Goal: Task Accomplishment & Management: Complete application form

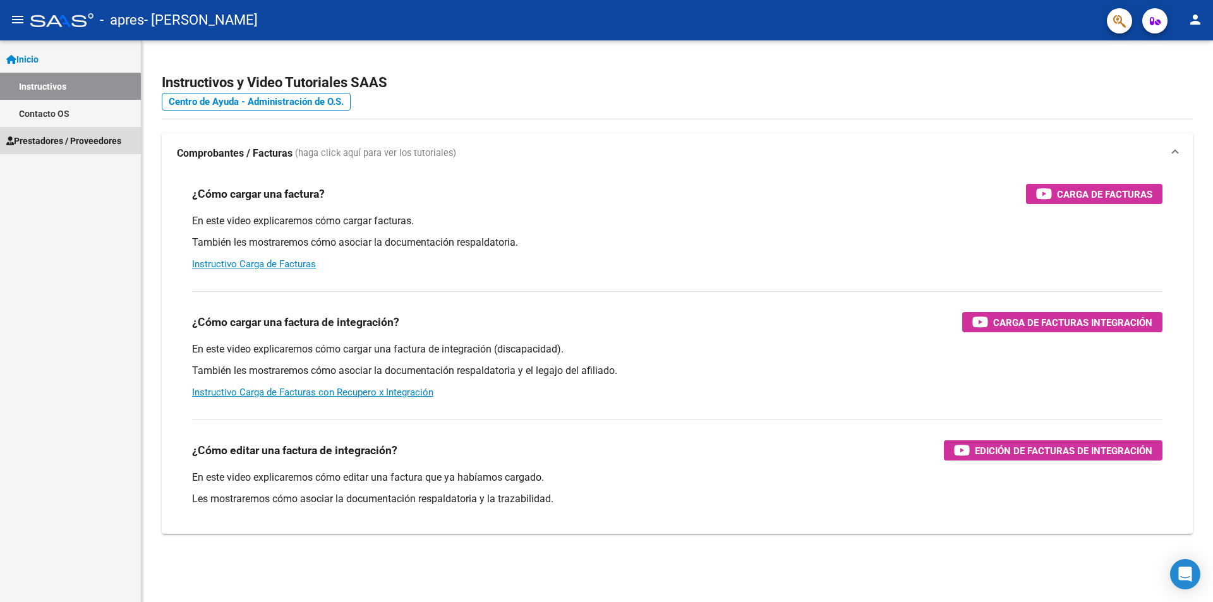
click at [62, 140] on span "Prestadores / Proveedores" at bounding box center [63, 141] width 115 height 14
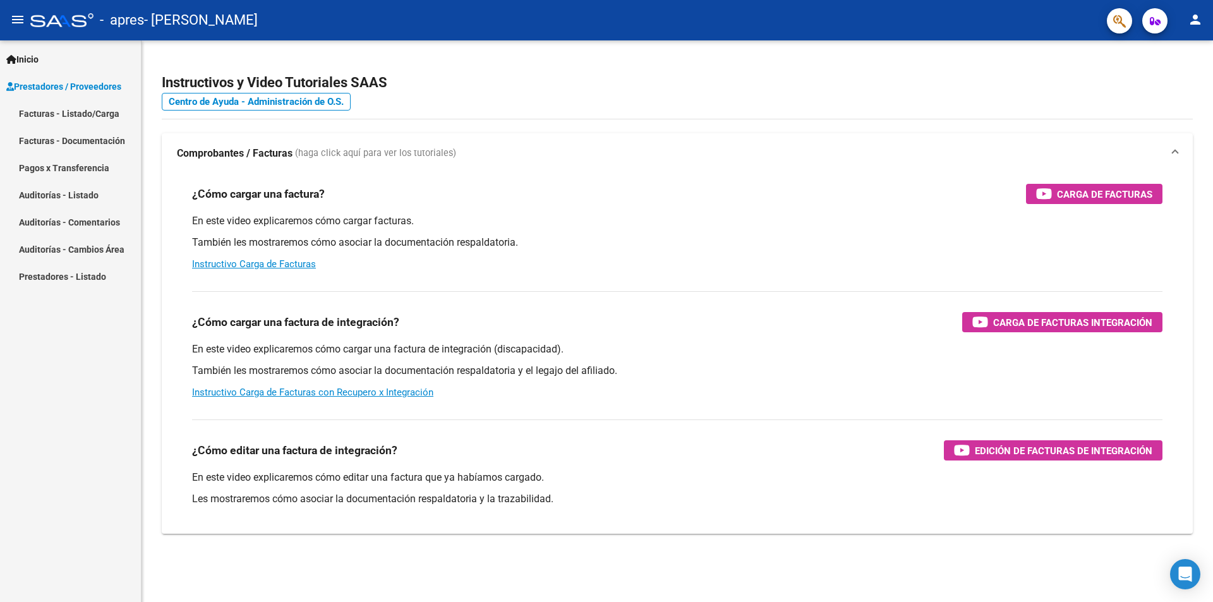
click at [92, 112] on link "Facturas - Listado/Carga" at bounding box center [70, 113] width 141 height 27
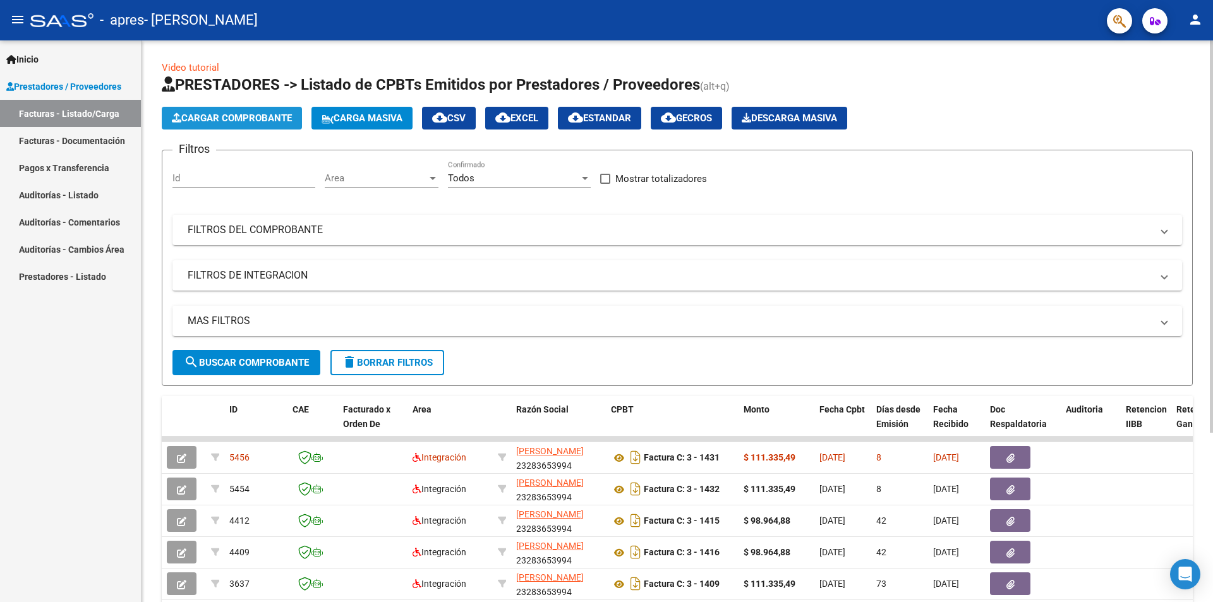
click at [266, 118] on span "Cargar Comprobante" at bounding box center [232, 117] width 120 height 11
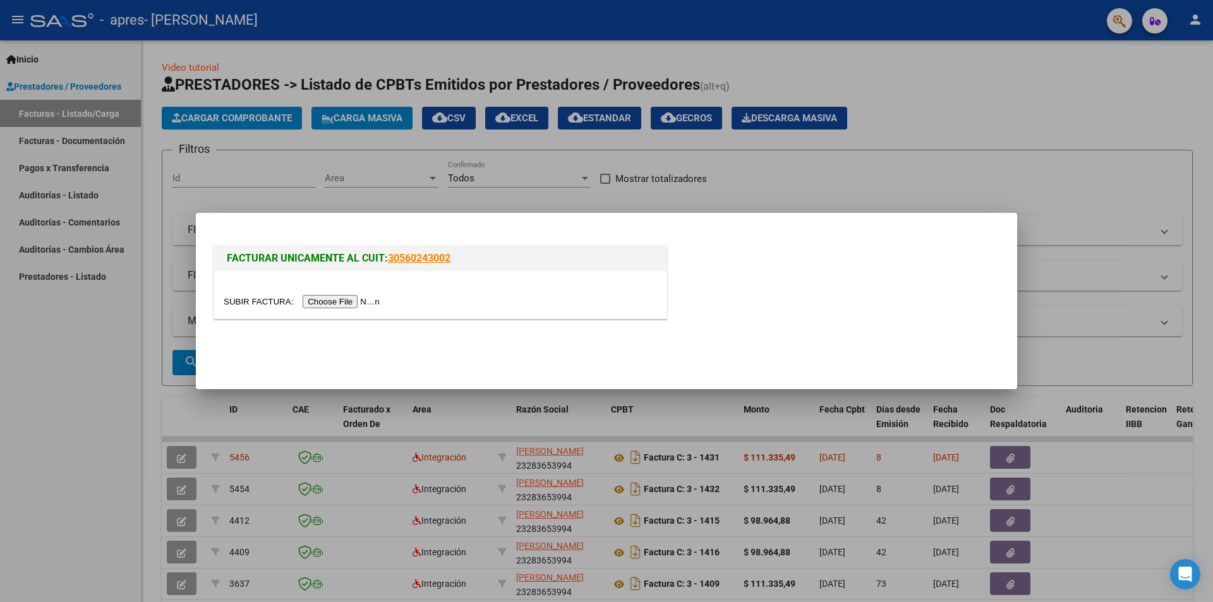
click at [334, 299] on input "file" at bounding box center [304, 301] width 160 height 13
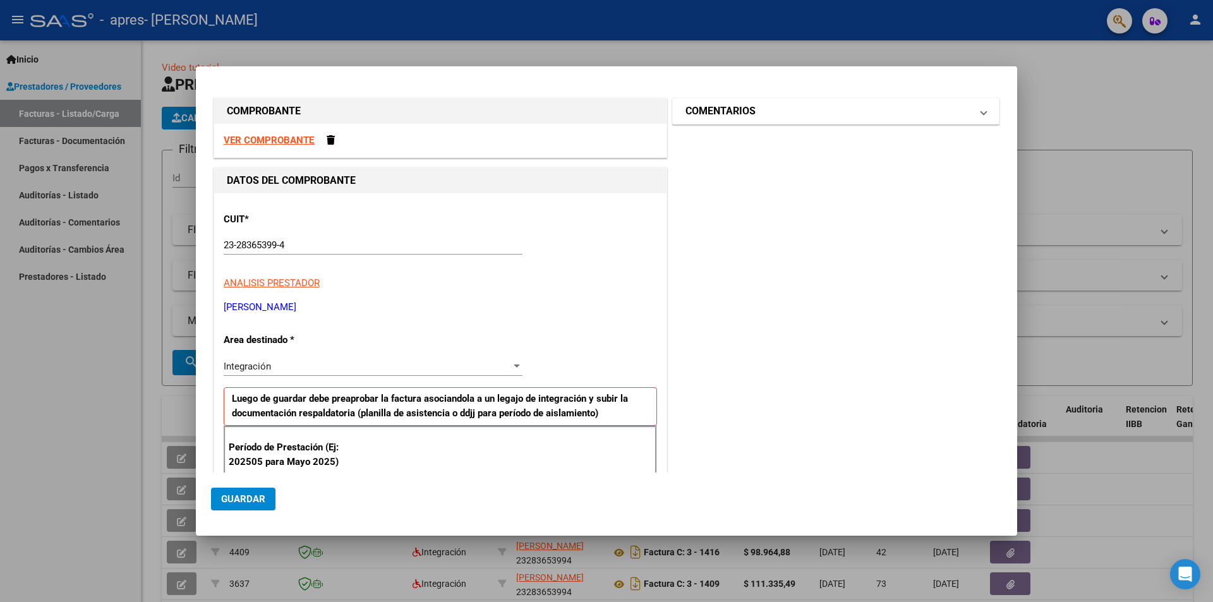
click at [963, 112] on span "COMENTARIOS" at bounding box center [833, 111] width 296 height 15
click at [306, 137] on strong "VER COMPROBANTE" at bounding box center [269, 140] width 90 height 11
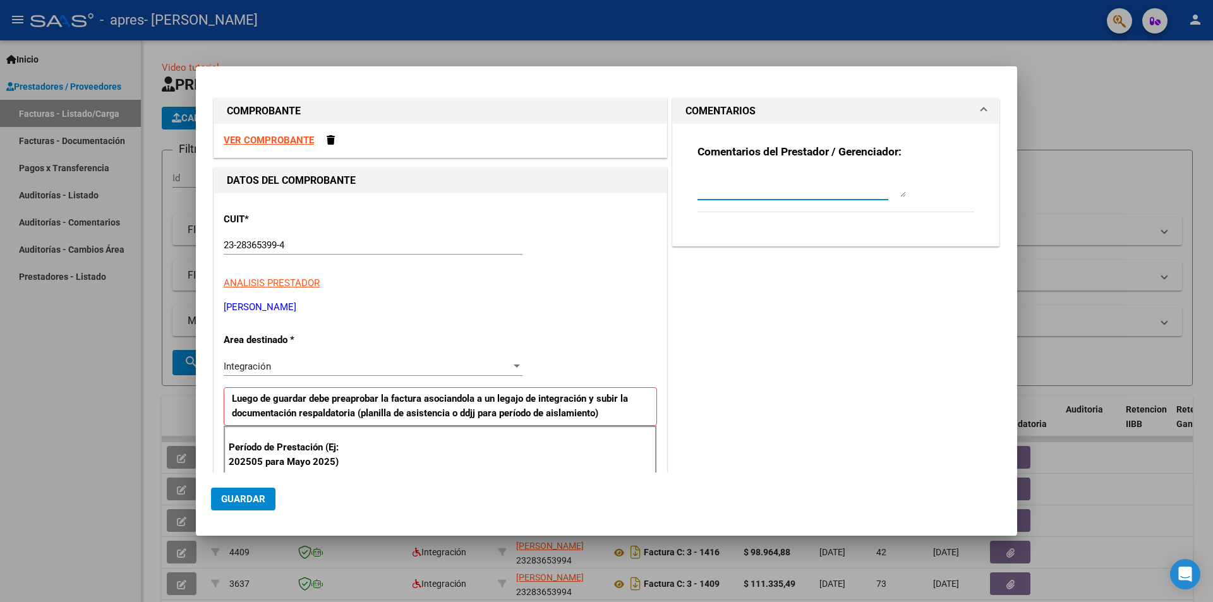
click at [750, 190] on textarea at bounding box center [801, 184] width 208 height 25
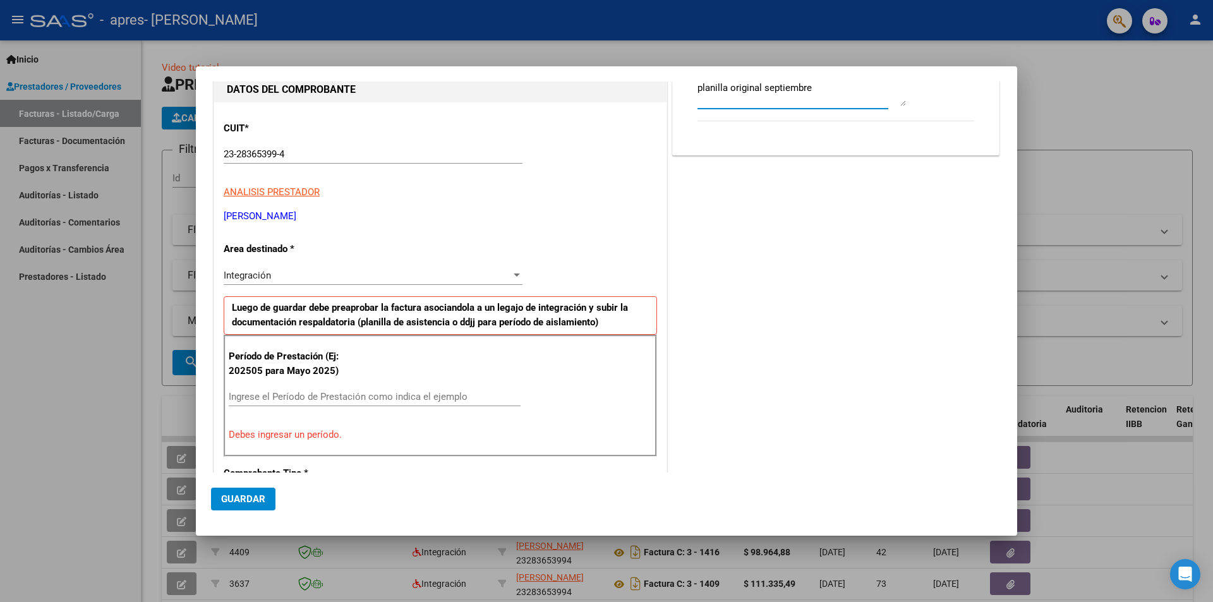
scroll to position [126, 0]
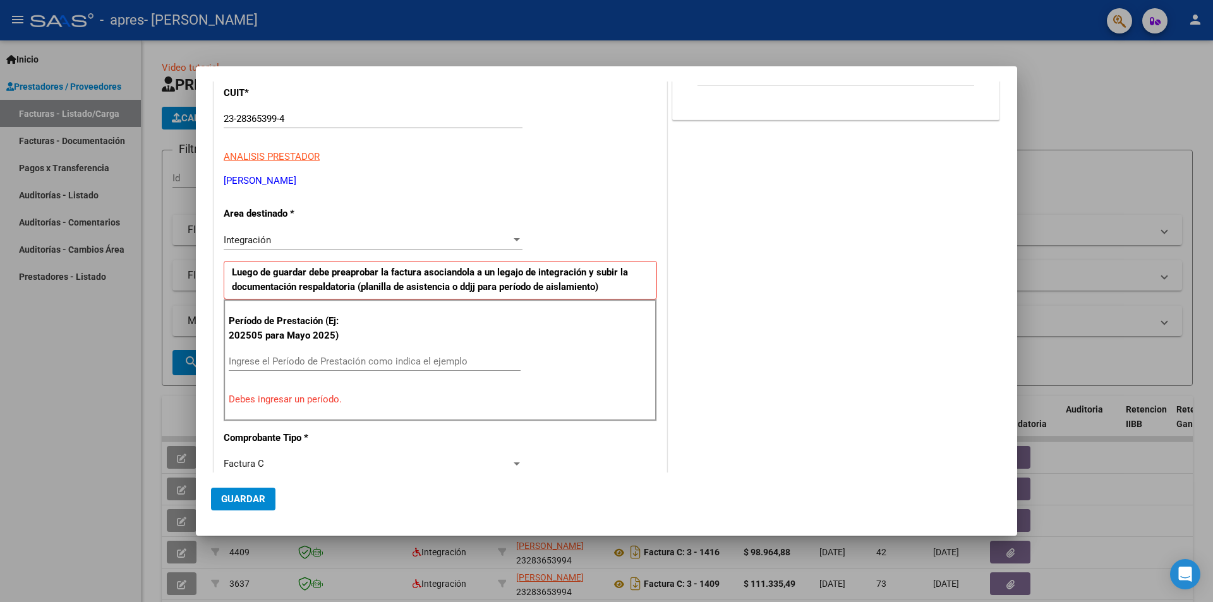
type textarea "planilla original septiembre"
click at [270, 364] on input "Ingrese el Período de Prestación como indica el ejemplo" at bounding box center [375, 361] width 292 height 11
click at [231, 494] on span "Guardar" at bounding box center [243, 498] width 44 height 11
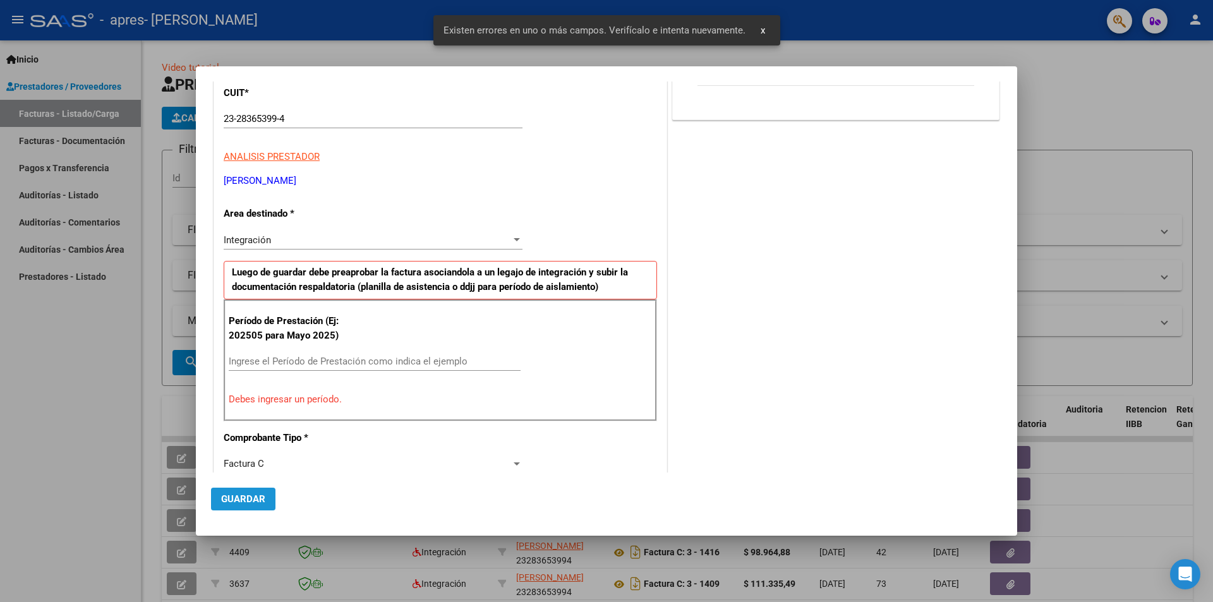
scroll to position [198, 0]
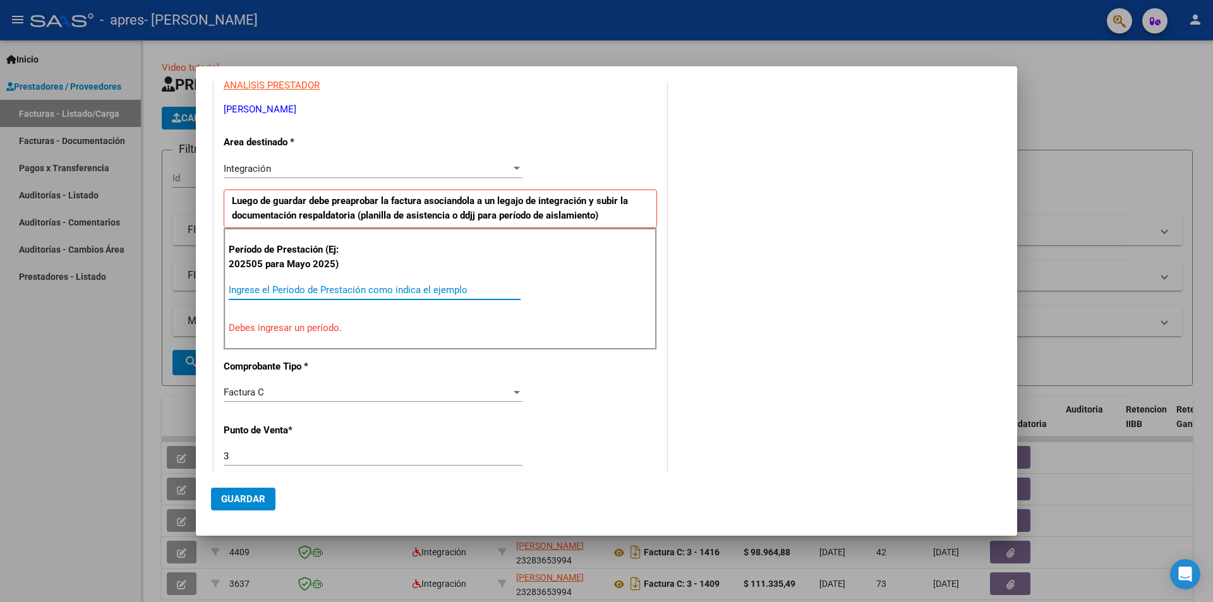
click at [281, 292] on input "Ingrese el Período de Prestación como indica el ejemplo" at bounding box center [375, 289] width 292 height 11
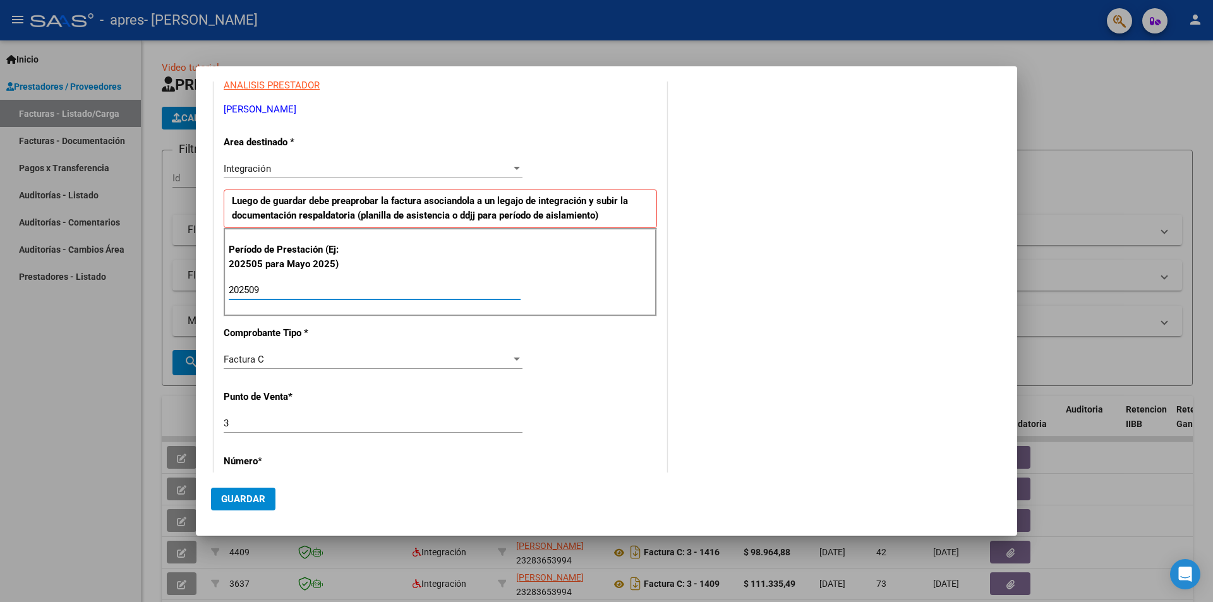
type input "202509"
click at [240, 503] on span "Guardar" at bounding box center [243, 498] width 44 height 11
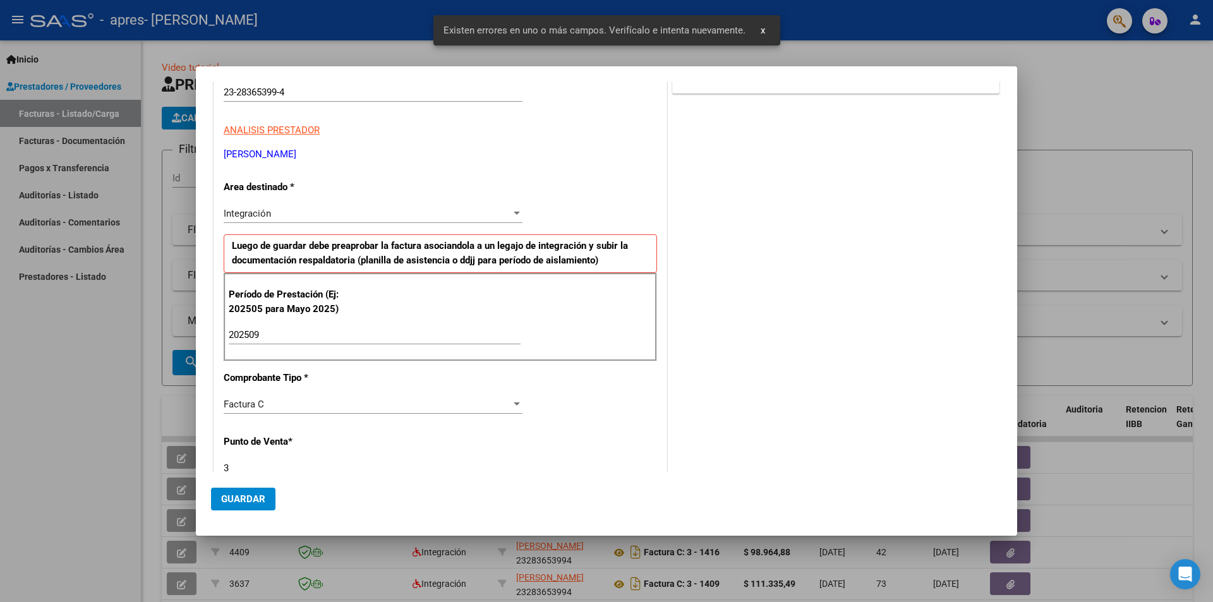
scroll to position [0, 0]
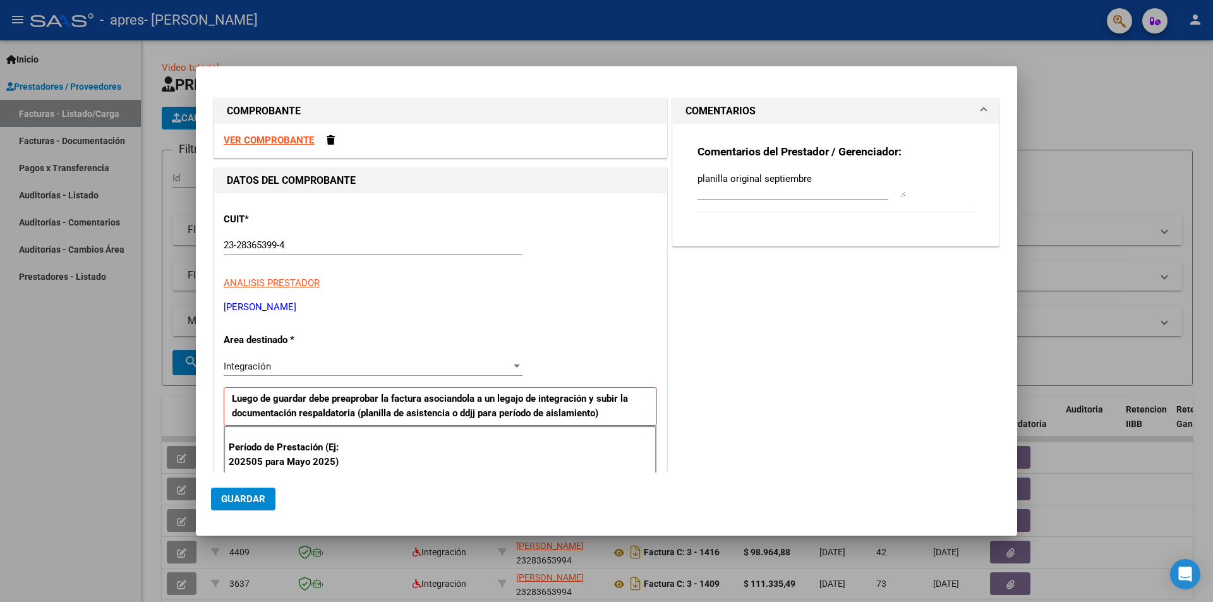
click at [1111, 293] on div at bounding box center [606, 301] width 1213 height 602
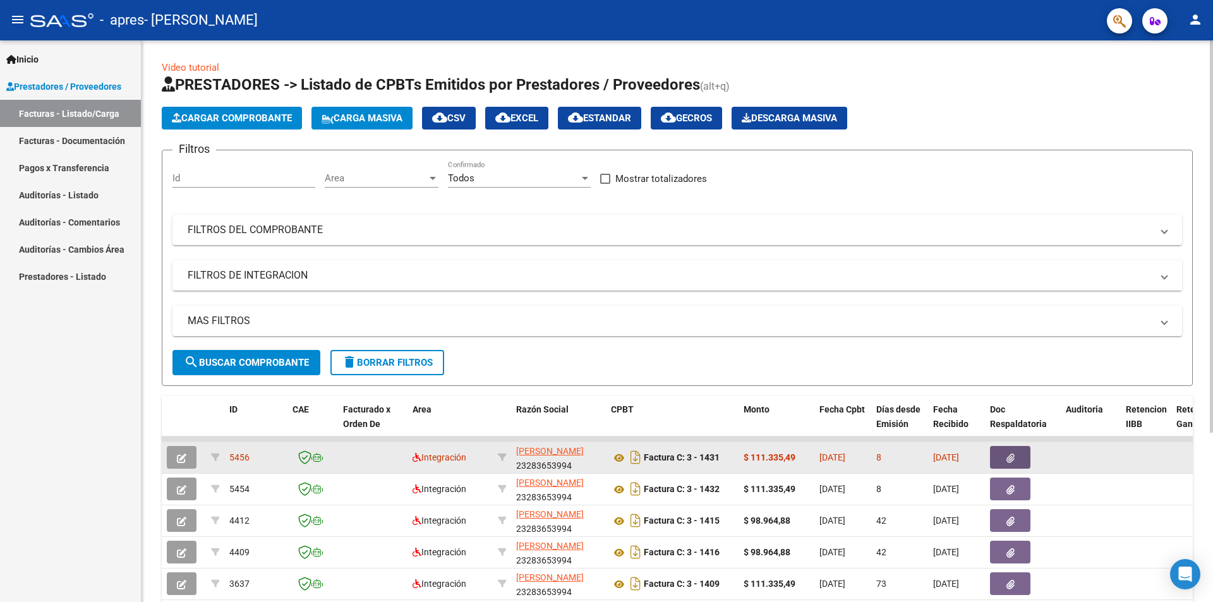
click at [1005, 455] on button "button" at bounding box center [1010, 457] width 40 height 23
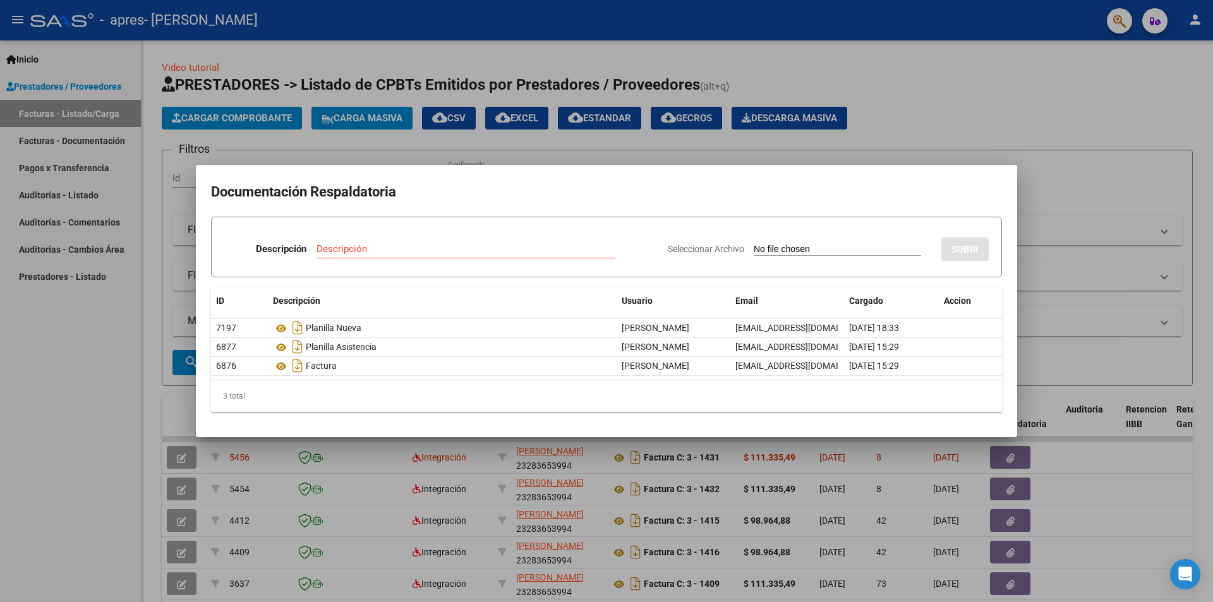
click at [766, 248] on input "Seleccionar Archivo" at bounding box center [837, 250] width 167 height 12
type input "C:\fakepath\planilla asistencia.pdf"
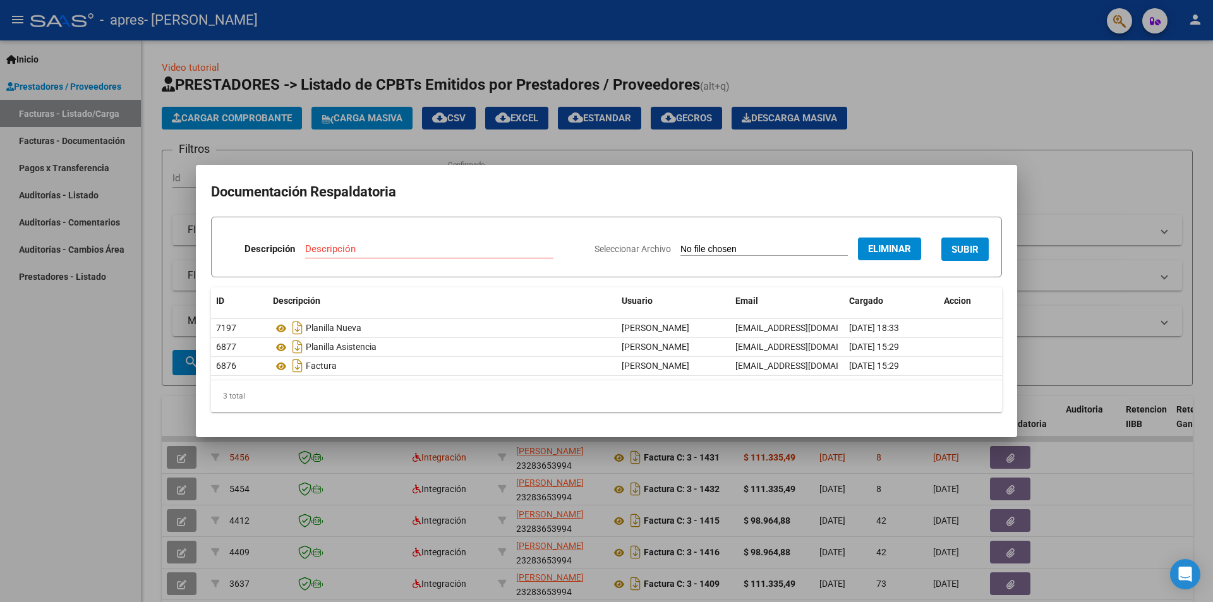
click at [330, 246] on input "Descripción" at bounding box center [429, 248] width 248 height 11
type input "planilla original septiembre [PERSON_NAME]"
click at [968, 251] on span "SUBIR" at bounding box center [964, 249] width 27 height 11
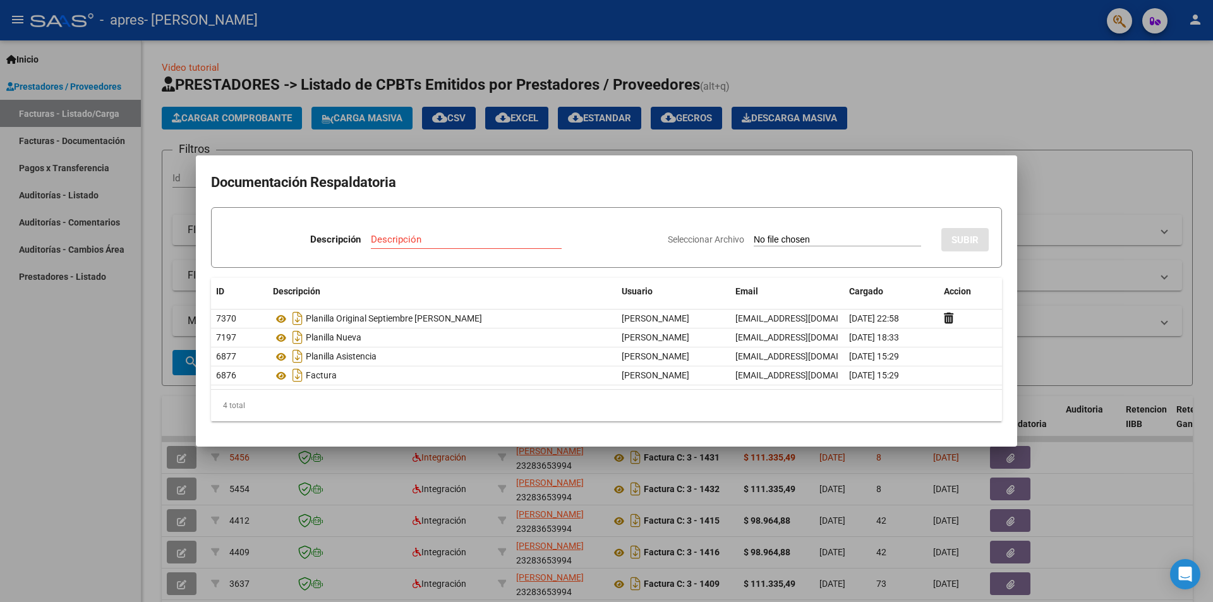
click at [1118, 466] on div at bounding box center [606, 301] width 1213 height 602
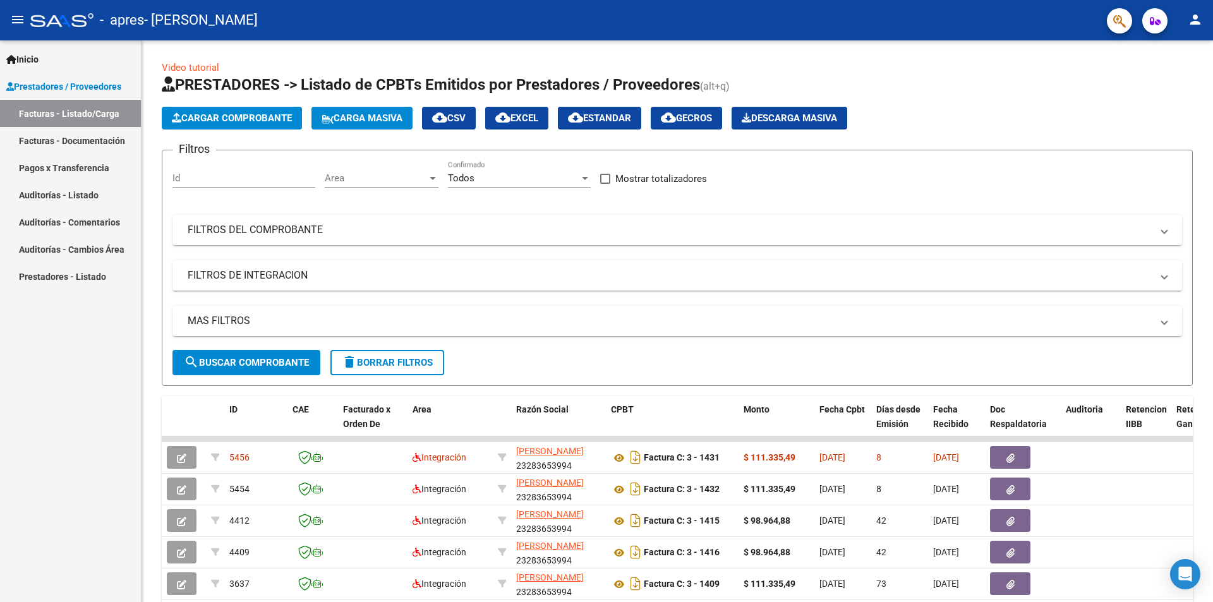
click at [57, 142] on link "Facturas - Documentación" at bounding box center [70, 140] width 141 height 27
